Goal: Transaction & Acquisition: Purchase product/service

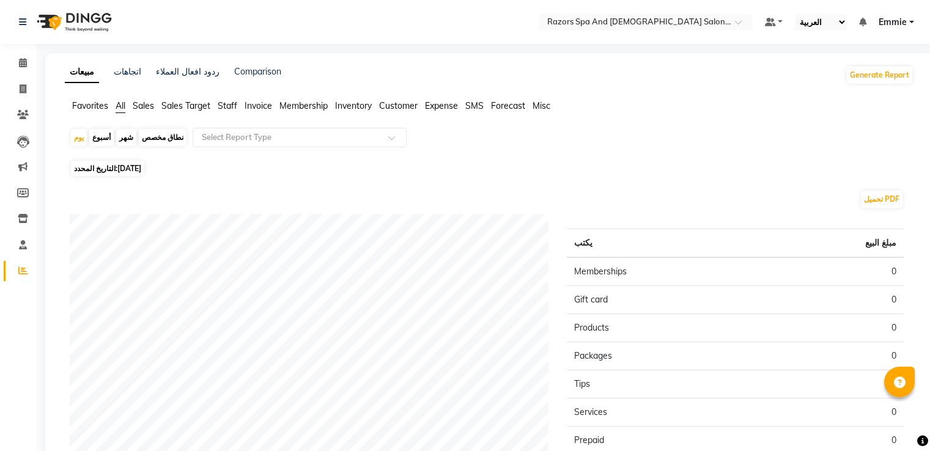
select select "ar"
click at [22, 88] on icon at bounding box center [23, 88] width 7 height 9
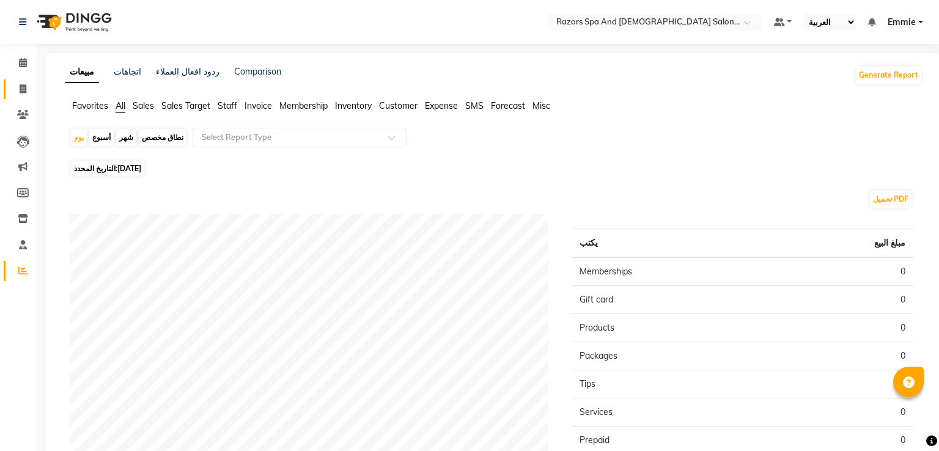
select select "service"
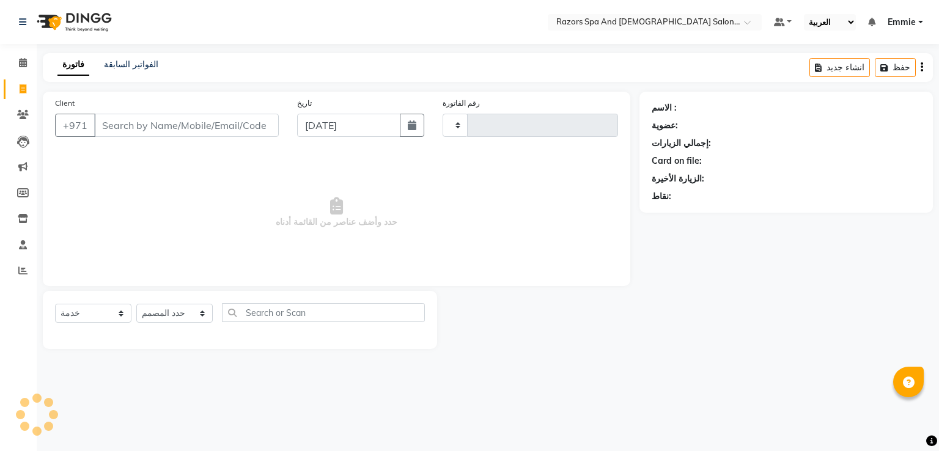
type input "0901"
select select "8419"
click at [205, 313] on select "حدد المصمم Alaseel [PERSON_NAME] [PERSON_NAME] [DEMOGRAPHIC_DATA] Darwish [PERS…" at bounding box center [177, 313] width 82 height 19
select select "81370"
click at [136, 304] on select "حدد المصمم Alaseel [PERSON_NAME] [PERSON_NAME] [DEMOGRAPHIC_DATA] Darwish [PERS…" at bounding box center [177, 313] width 82 height 19
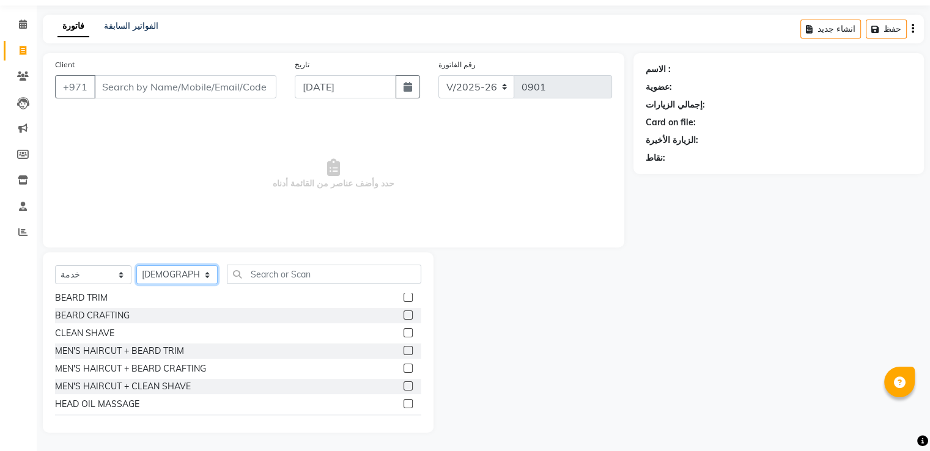
scroll to position [39, 0]
click at [198, 87] on input "Client" at bounding box center [185, 86] width 182 height 23
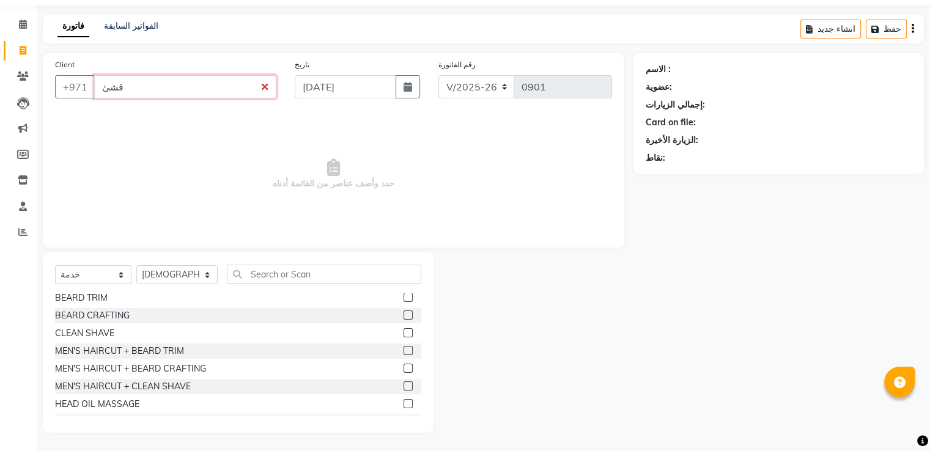
click at [268, 87] on input "قشئ" at bounding box center [185, 86] width 182 height 23
click at [253, 86] on input "قشئ" at bounding box center [185, 86] width 182 height 23
type input "ق"
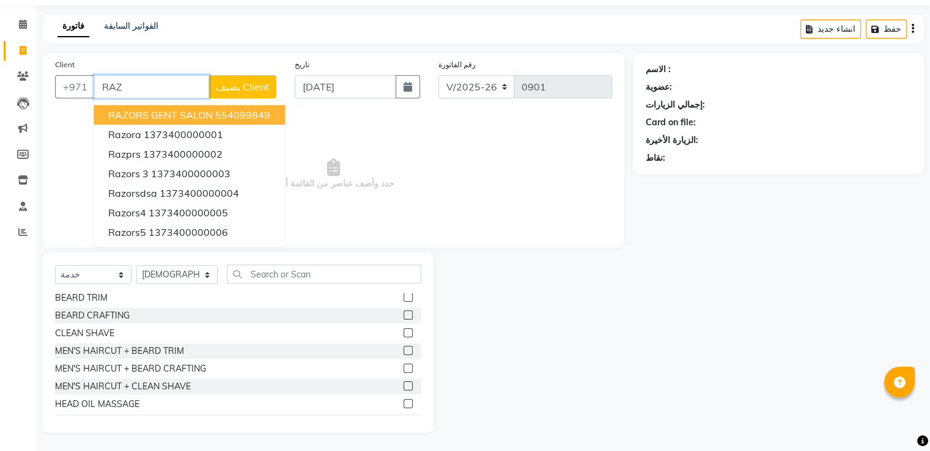
click at [237, 116] on ngb-highlight "554099849" at bounding box center [242, 115] width 55 height 12
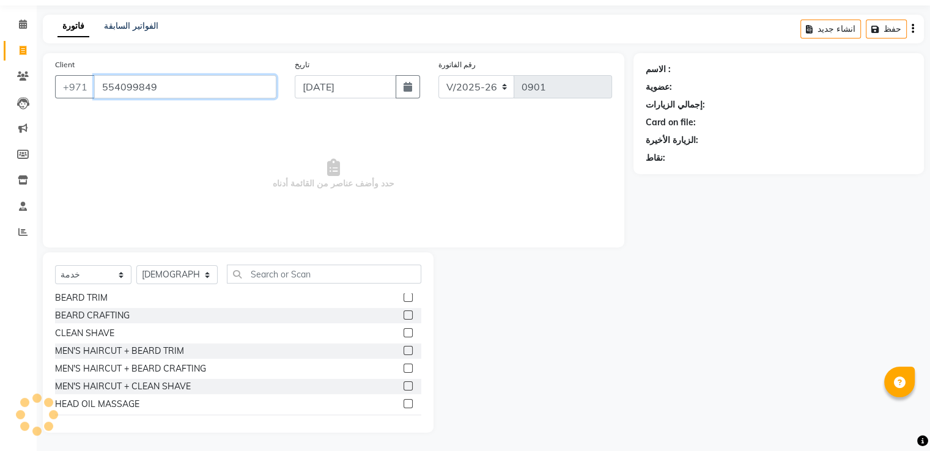
type input "554099849"
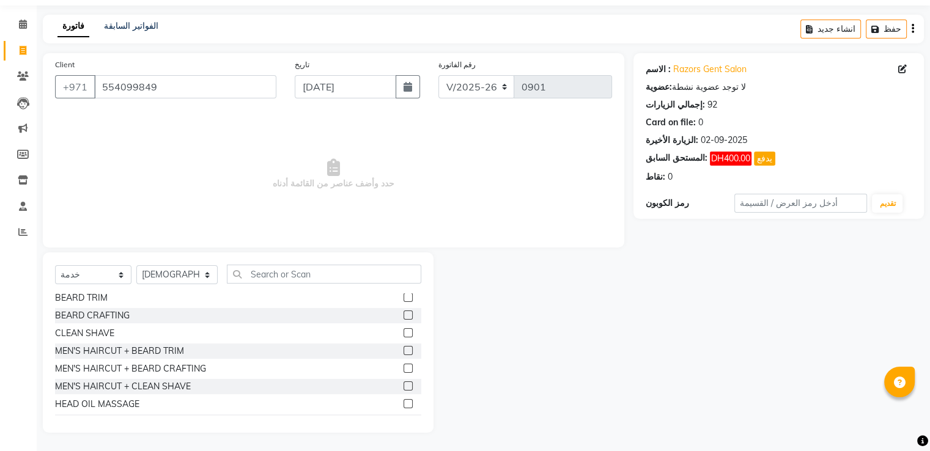
scroll to position [0, 0]
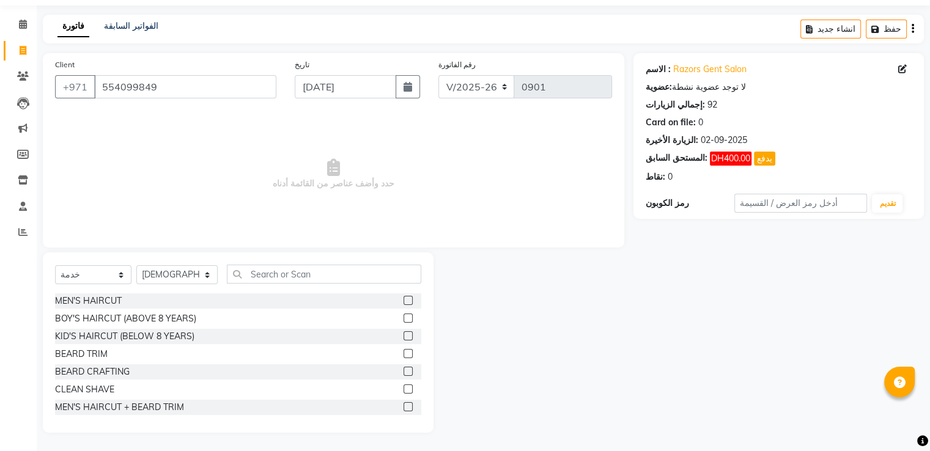
click at [403, 300] on label at bounding box center [407, 300] width 9 height 9
click at [403, 300] on input "checkbox" at bounding box center [407, 301] width 8 height 8
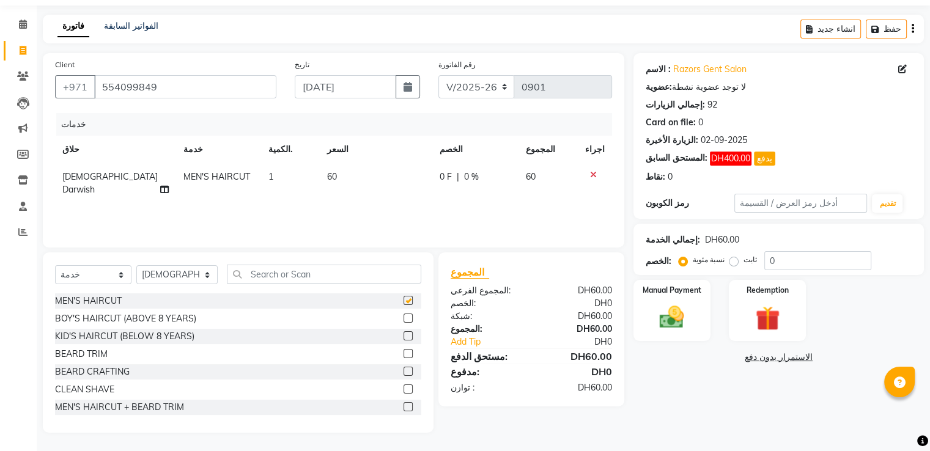
checkbox input "false"
click at [597, 174] on icon at bounding box center [593, 175] width 7 height 9
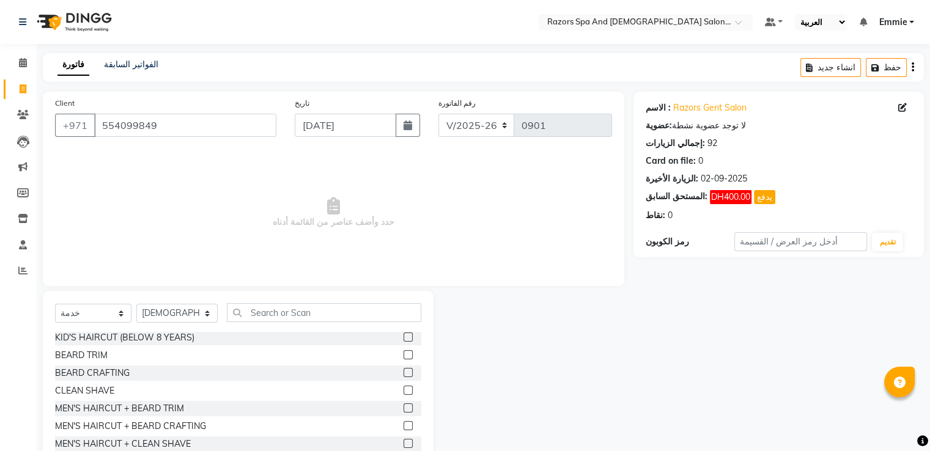
scroll to position [38, 0]
click at [403, 425] on label at bounding box center [407, 425] width 9 height 9
click at [403, 425] on input "checkbox" at bounding box center [407, 426] width 8 height 8
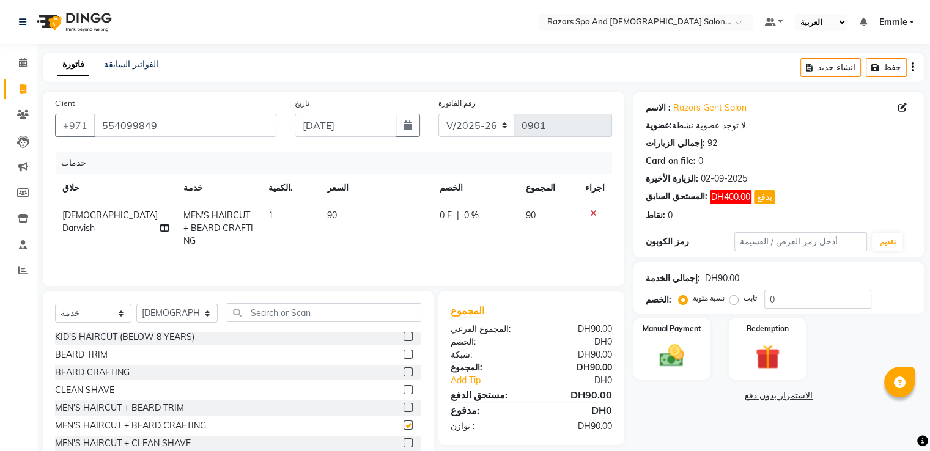
checkbox input "false"
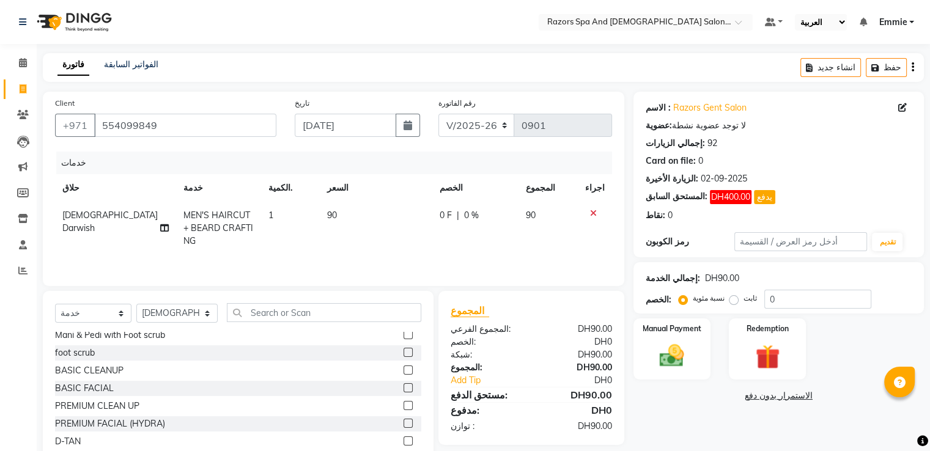
scroll to position [484, 0]
click at [403, 405] on label at bounding box center [407, 404] width 9 height 9
click at [403, 405] on input "checkbox" at bounding box center [407, 406] width 8 height 8
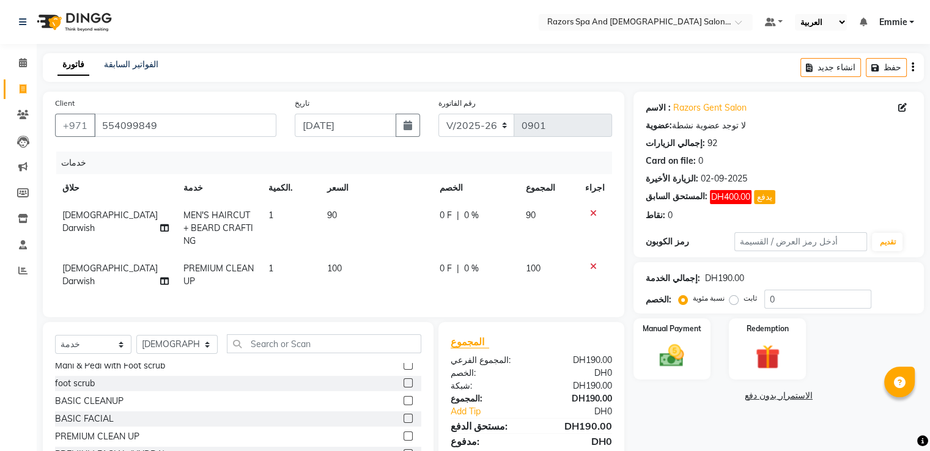
click at [597, 268] on icon at bounding box center [593, 266] width 7 height 9
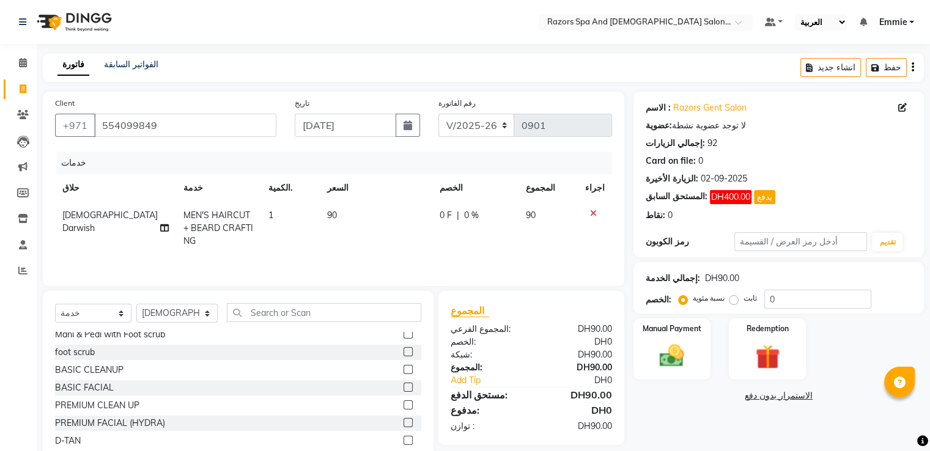
click at [403, 405] on label at bounding box center [407, 404] width 9 height 9
click at [403, 405] on input "checkbox" at bounding box center [407, 406] width 8 height 8
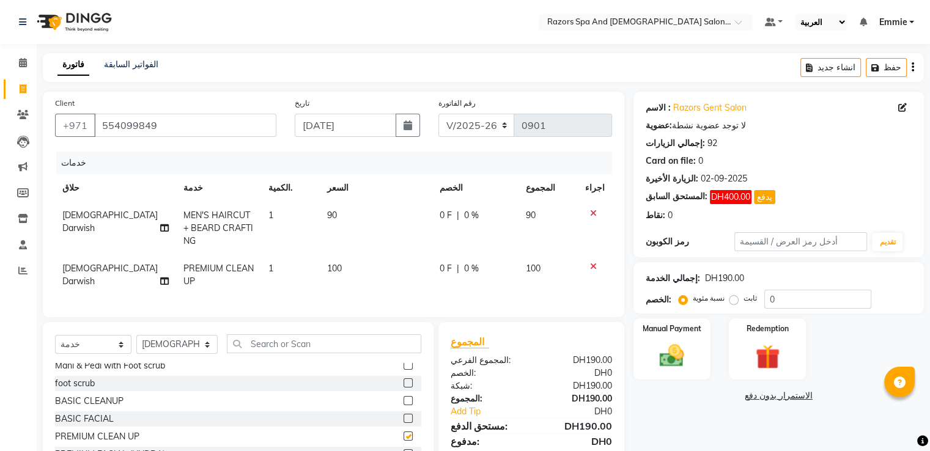
checkbox input "false"
click at [597, 264] on icon at bounding box center [593, 266] width 7 height 9
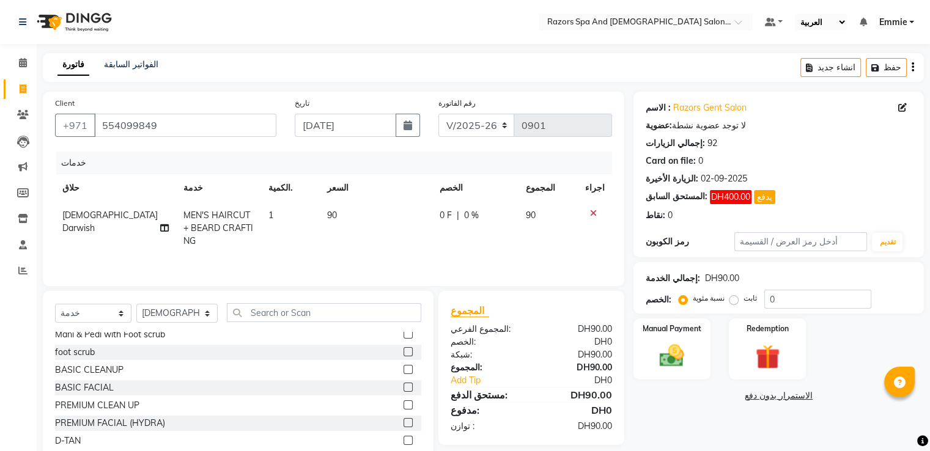
click at [403, 441] on label at bounding box center [407, 440] width 9 height 9
click at [403, 441] on input "checkbox" at bounding box center [407, 441] width 8 height 8
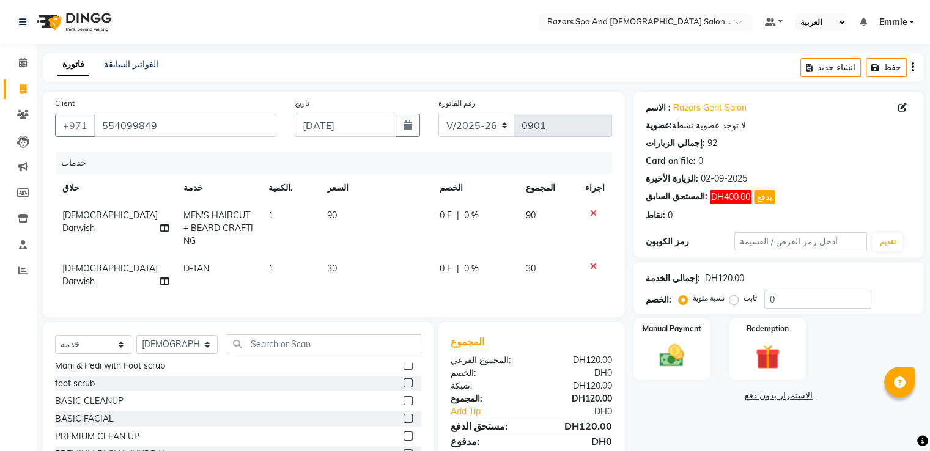
checkbox input "false"
click at [597, 267] on icon at bounding box center [593, 266] width 7 height 9
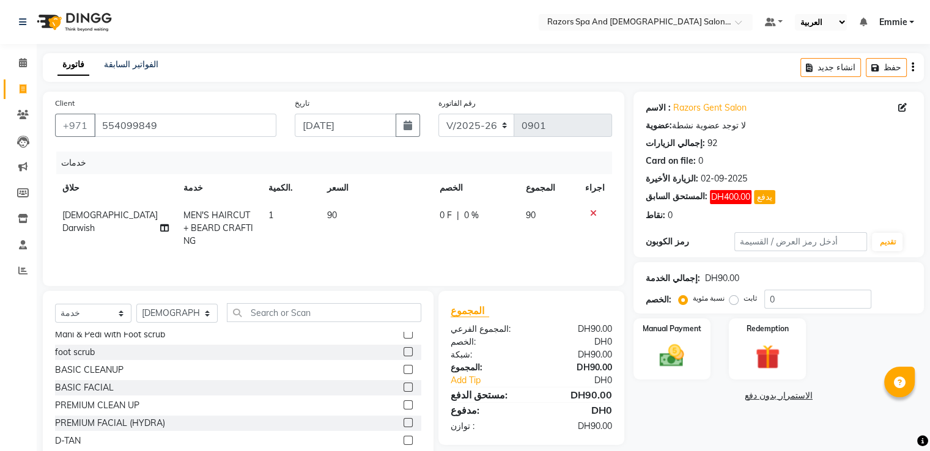
click at [403, 352] on label at bounding box center [407, 351] width 9 height 9
click at [403, 352] on input "checkbox" at bounding box center [407, 352] width 8 height 8
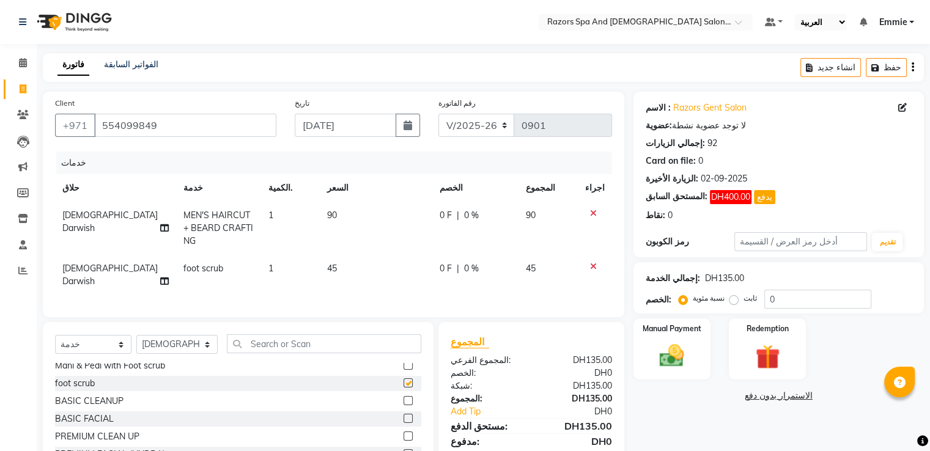
checkbox input "false"
click at [597, 267] on icon at bounding box center [593, 266] width 7 height 9
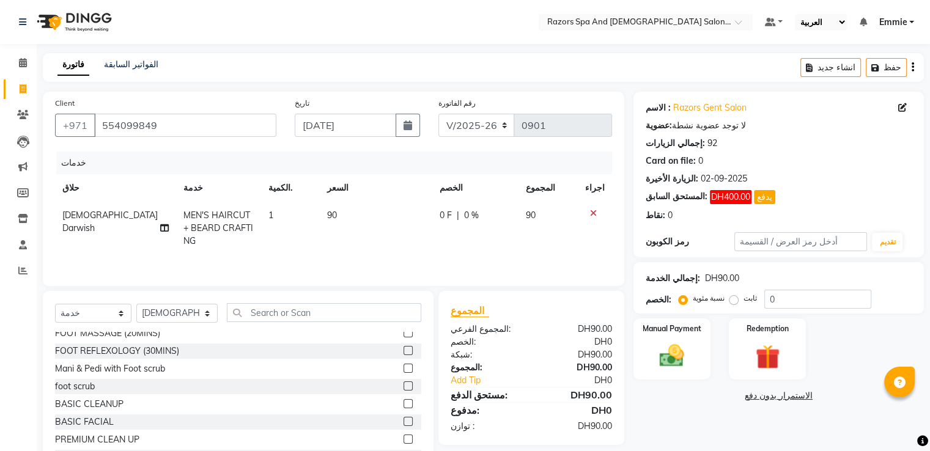
scroll to position [449, 0]
click at [403, 365] on label at bounding box center [407, 368] width 9 height 9
click at [403, 366] on input "checkbox" at bounding box center [407, 370] width 8 height 8
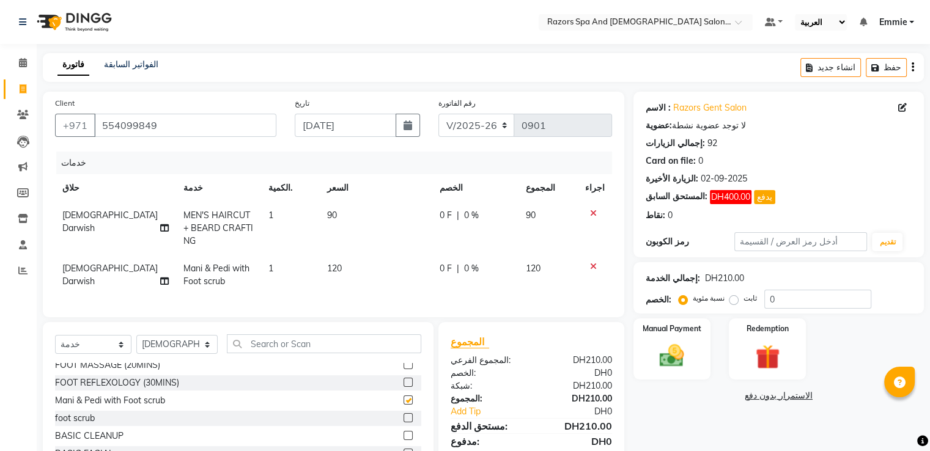
checkbox input "false"
click at [597, 265] on icon at bounding box center [593, 266] width 7 height 9
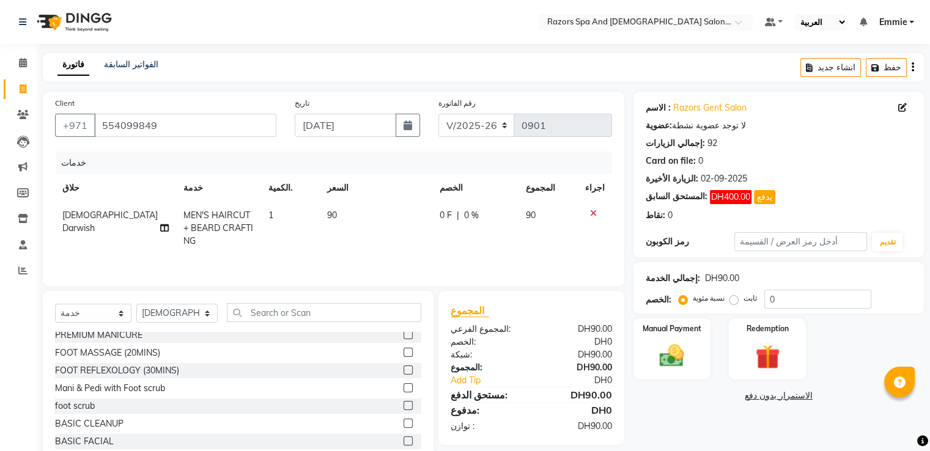
scroll to position [425, 0]
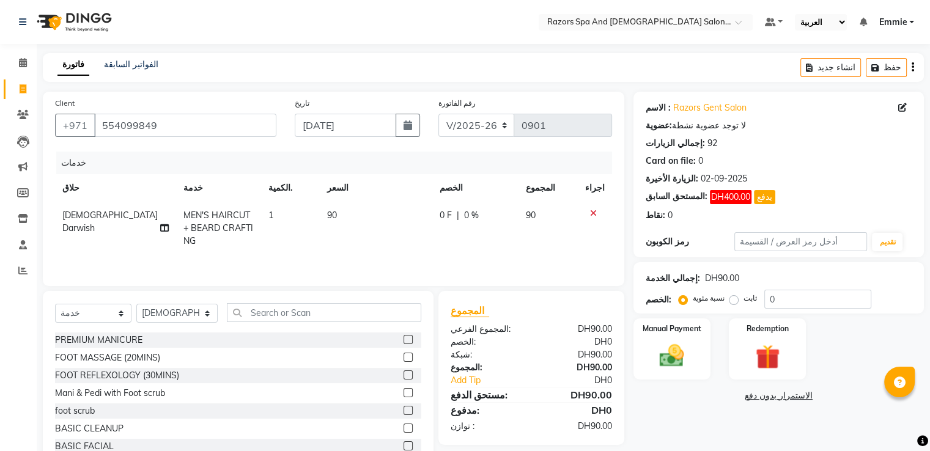
click at [403, 361] on label at bounding box center [407, 357] width 9 height 9
click at [403, 361] on input "checkbox" at bounding box center [407, 358] width 8 height 8
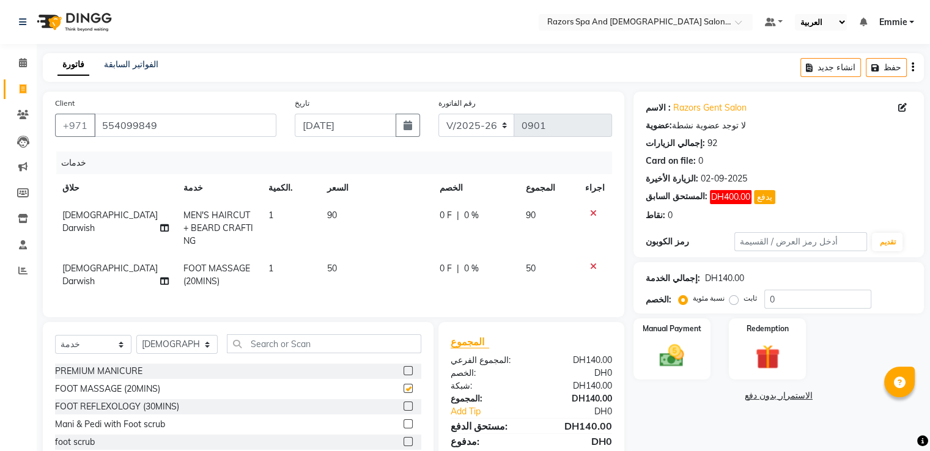
checkbox input "false"
click at [594, 264] on icon at bounding box center [593, 266] width 7 height 9
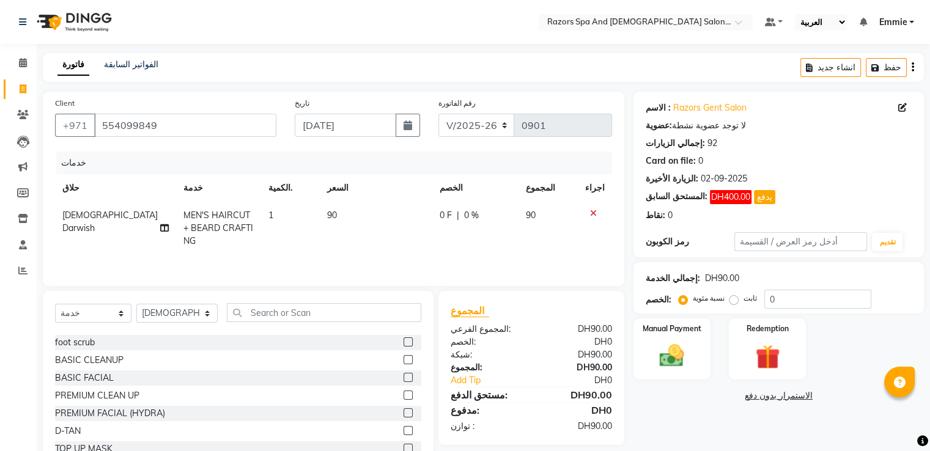
scroll to position [494, 0]
click at [403, 377] on label at bounding box center [407, 376] width 9 height 9
click at [403, 377] on input "checkbox" at bounding box center [407, 378] width 8 height 8
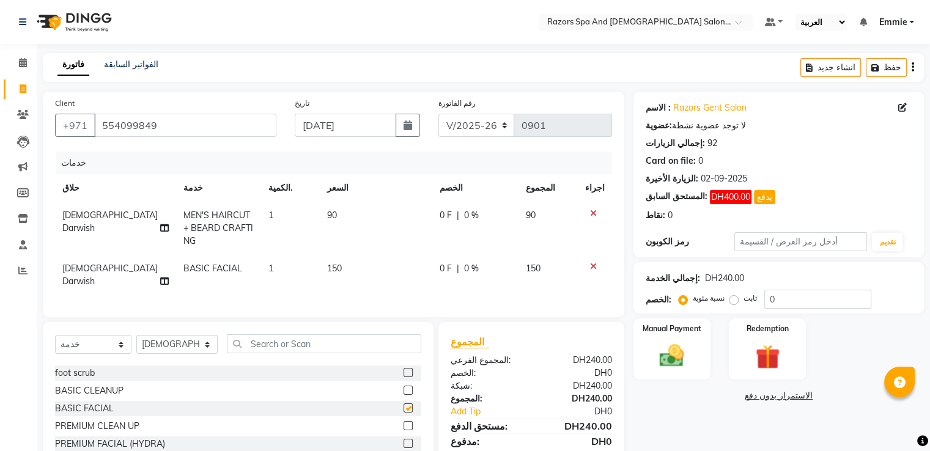
checkbox input "false"
click at [597, 267] on icon at bounding box center [593, 266] width 7 height 9
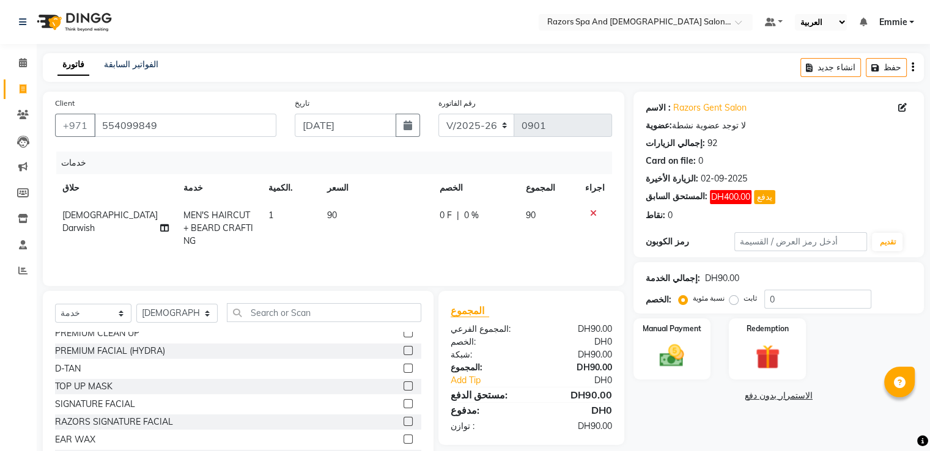
scroll to position [556, 0]
click at [403, 424] on label at bounding box center [407, 420] width 9 height 9
click at [403, 424] on input "checkbox" at bounding box center [407, 422] width 8 height 8
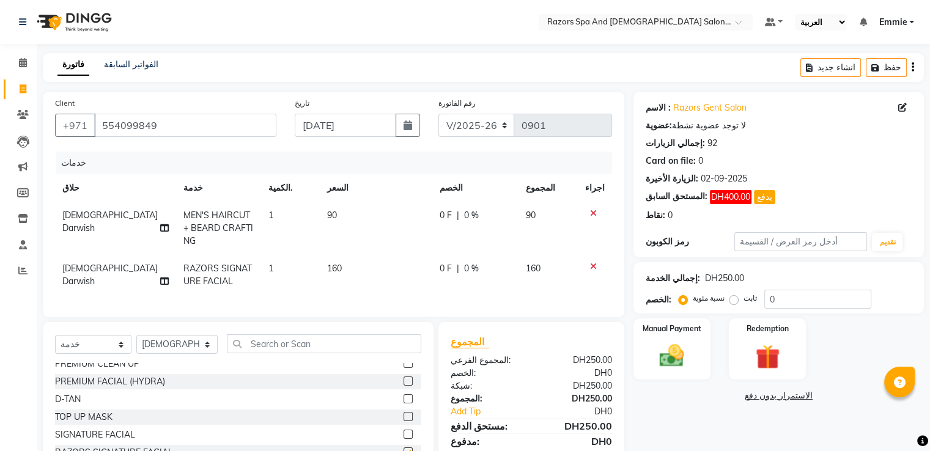
checkbox input "false"
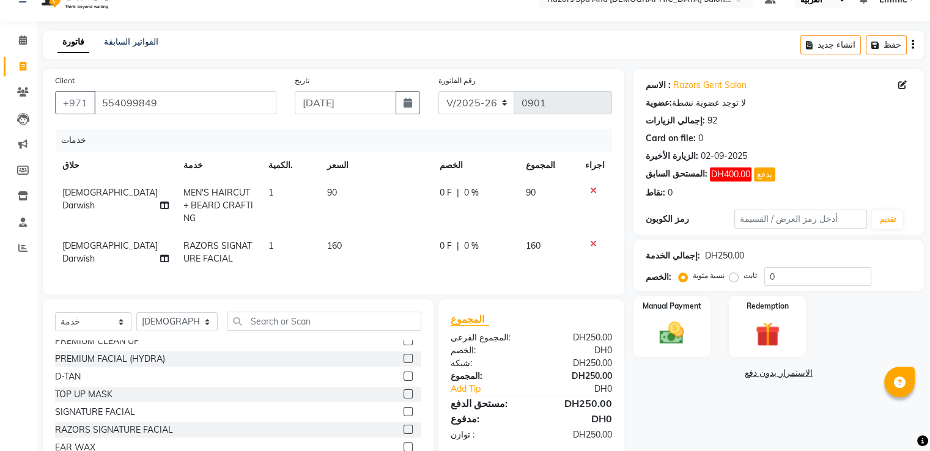
scroll to position [48, 0]
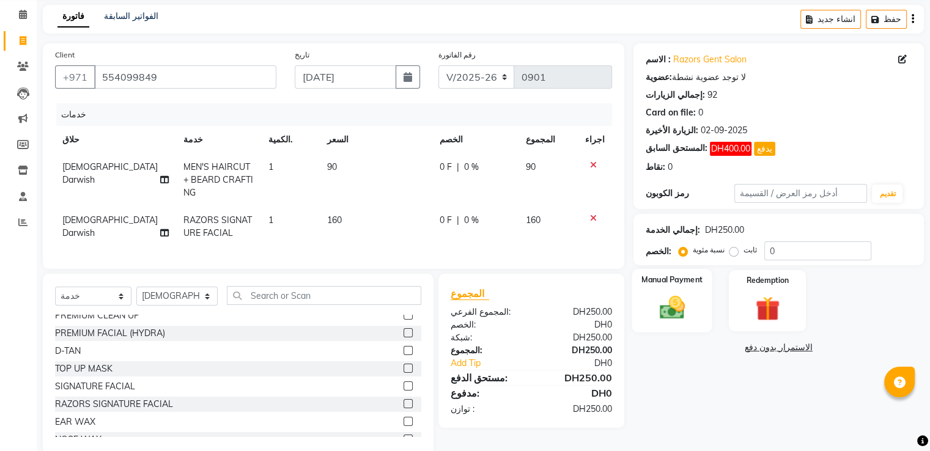
click at [672, 308] on img at bounding box center [671, 307] width 41 height 29
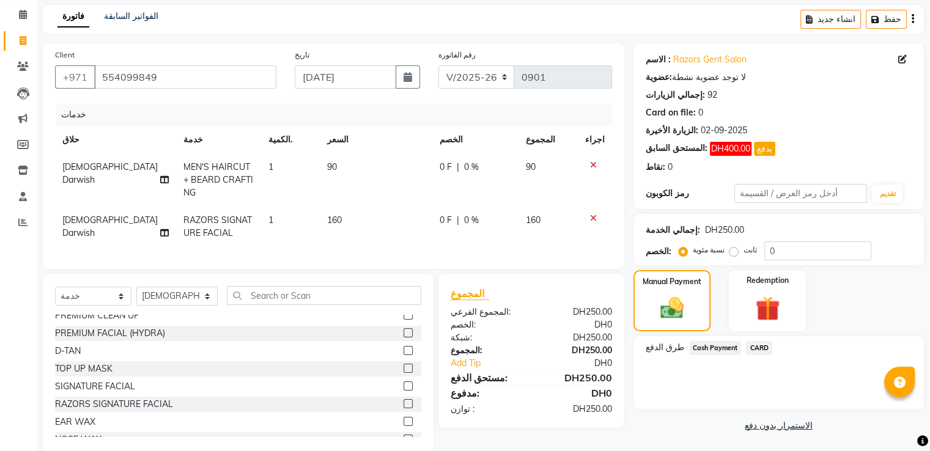
click at [750, 348] on span "CARD" at bounding box center [759, 348] width 26 height 14
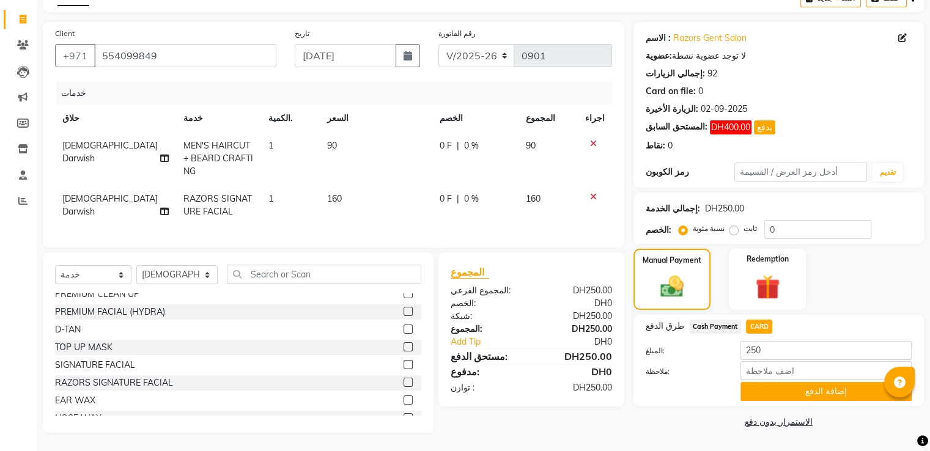
scroll to position [79, 0]
click at [814, 391] on button "إضافة الدفع" at bounding box center [825, 391] width 171 height 19
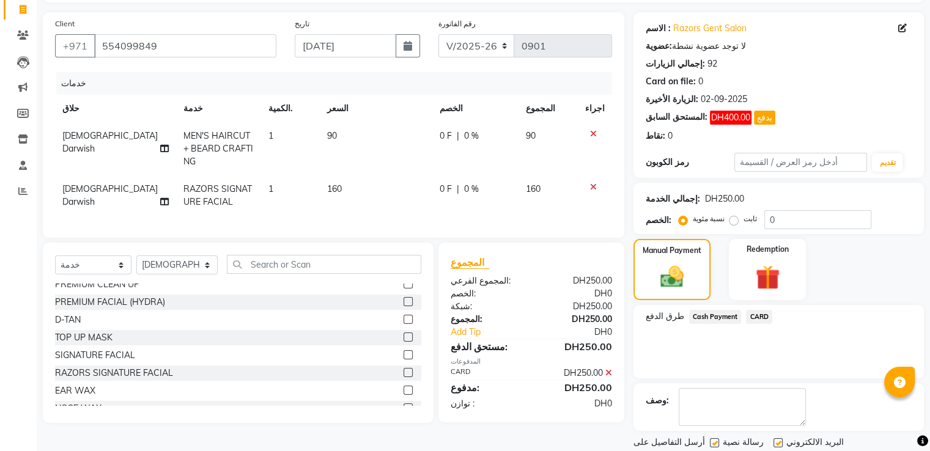
scroll to position [118, 0]
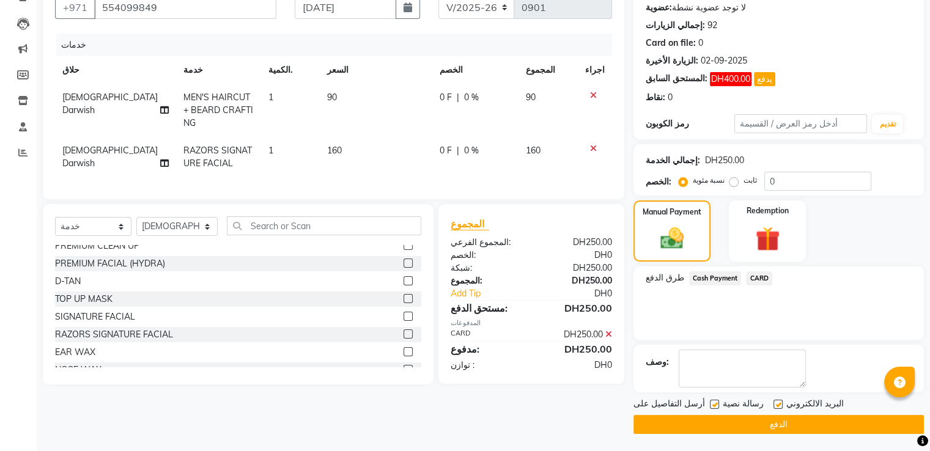
click at [788, 423] on button "الدفع" at bounding box center [778, 424] width 290 height 19
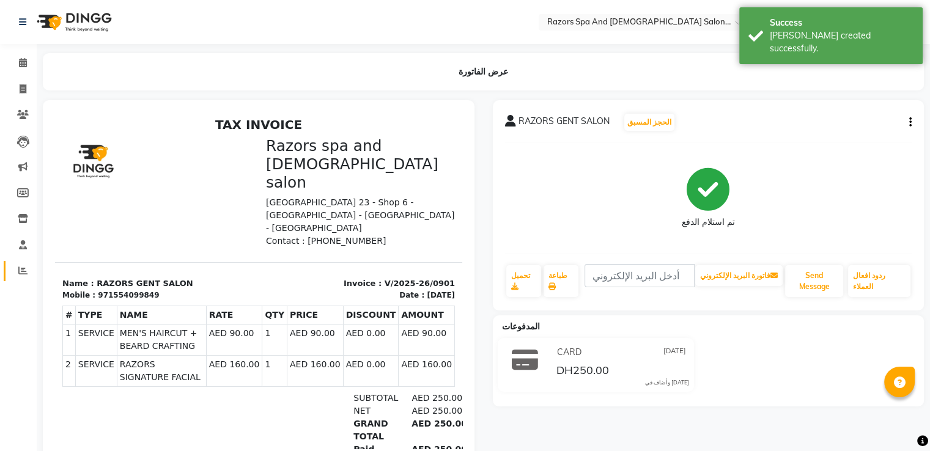
click at [9, 276] on link "التقارير" at bounding box center [18, 271] width 29 height 20
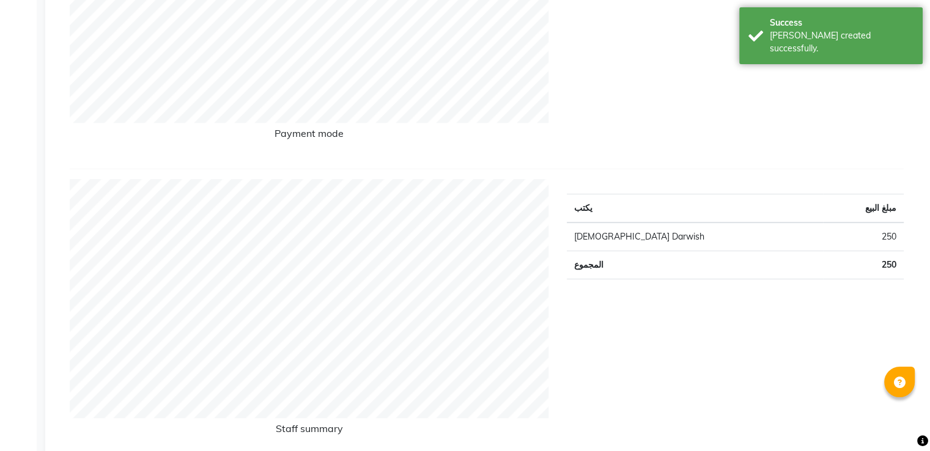
scroll to position [319, 0]
